Goal: Check status: Check status

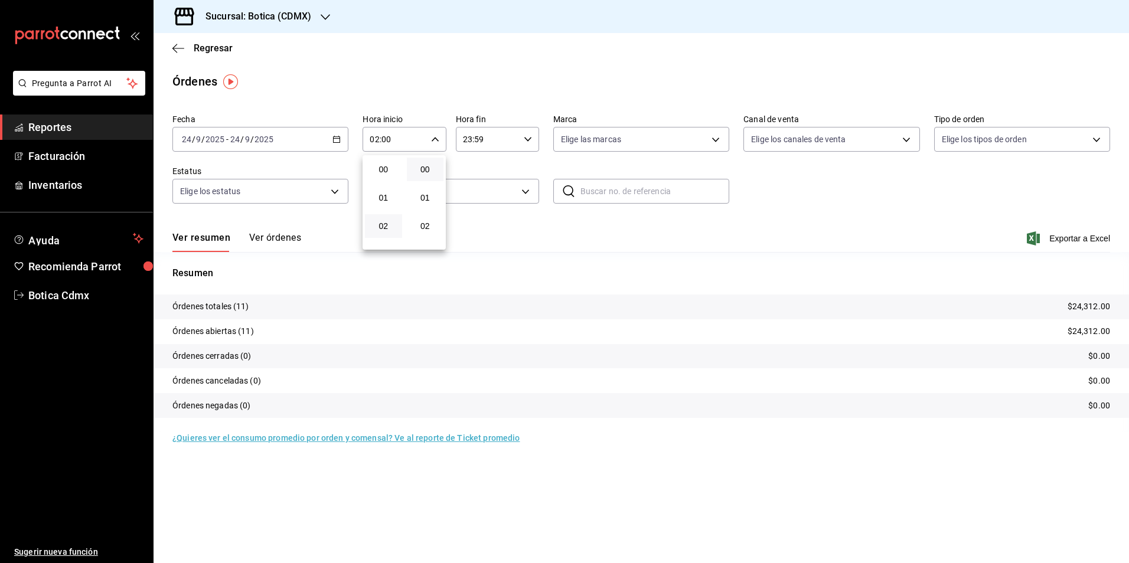
click at [211, 48] on div at bounding box center [564, 281] width 1129 height 563
click at [211, 48] on span "Regresar" at bounding box center [213, 48] width 39 height 11
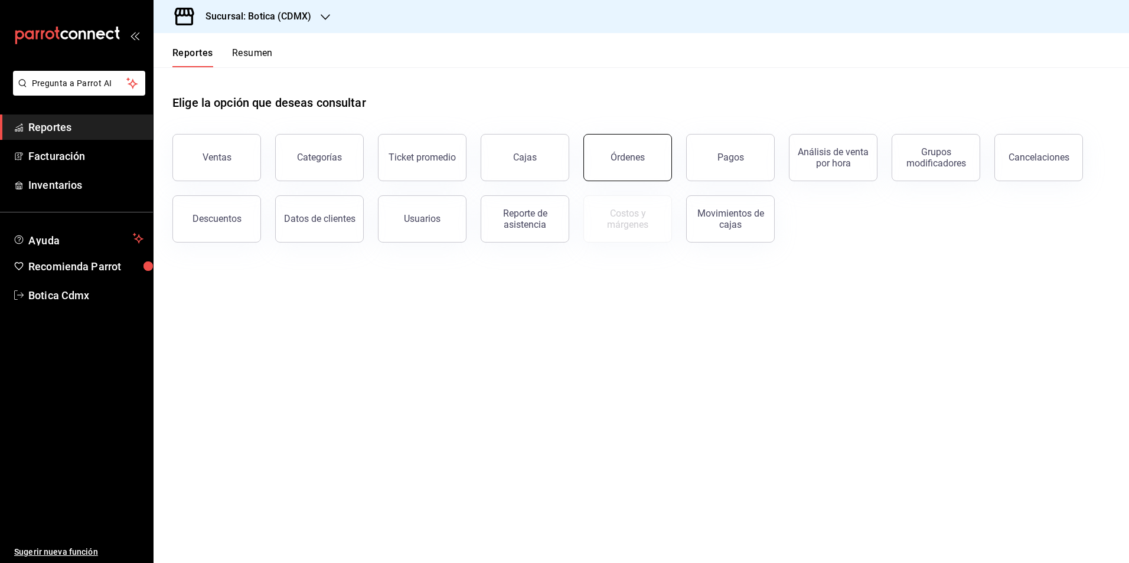
click at [618, 155] on div "Órdenes" at bounding box center [628, 157] width 34 height 11
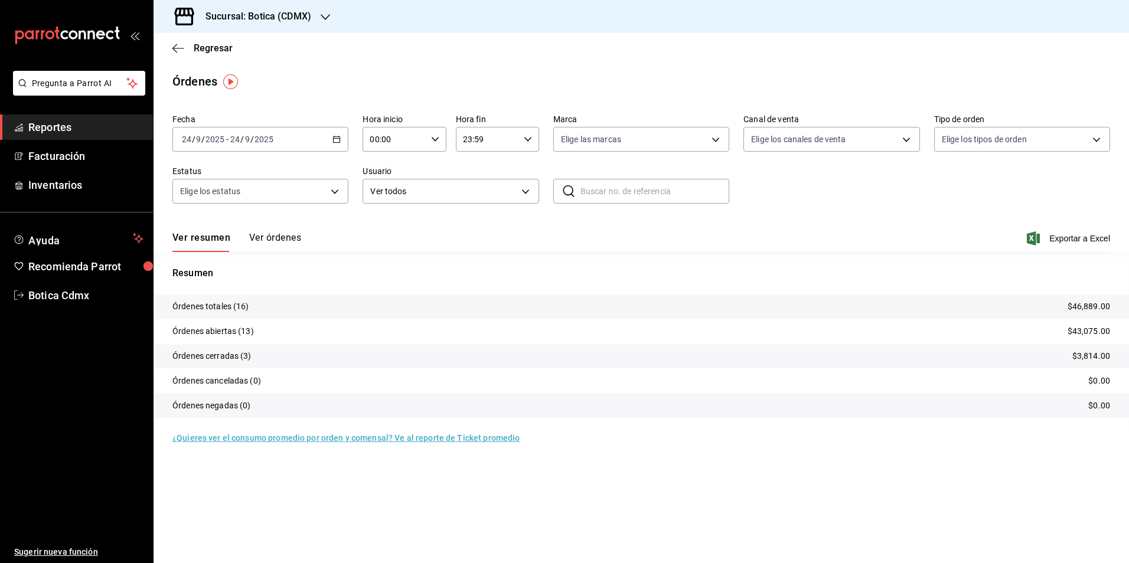
click at [428, 139] on div "00:00 Hora inicio" at bounding box center [404, 139] width 83 height 25
click at [379, 227] on span "02" at bounding box center [383, 225] width 23 height 9
click at [427, 217] on span "08" at bounding box center [425, 218] width 23 height 9
type input "02:08"
